Goal: Task Accomplishment & Management: Complete application form

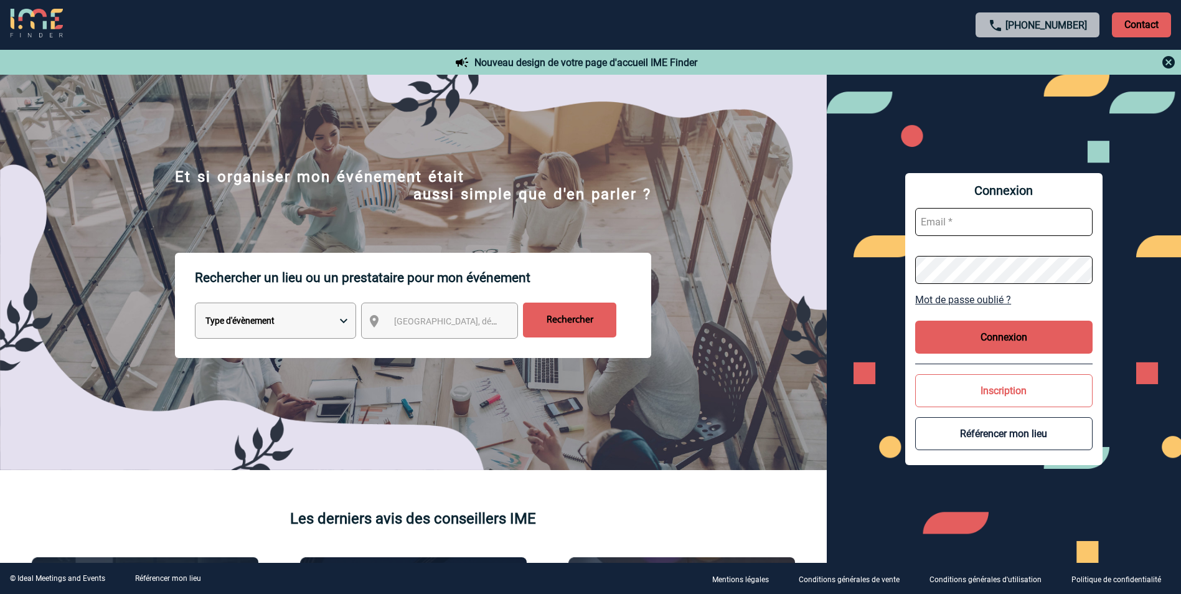
type input "mgerard@ime-groupe.com"
click at [994, 321] on button "Connexion" at bounding box center [1003, 337] width 177 height 33
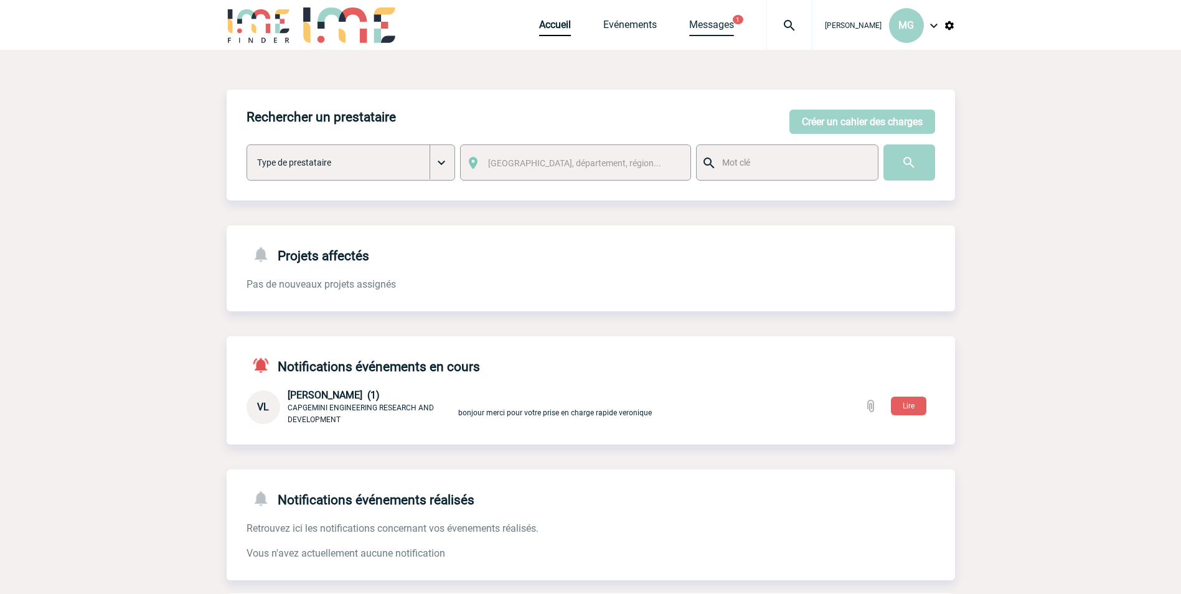
click at [734, 33] on link "Messages" at bounding box center [711, 27] width 45 height 17
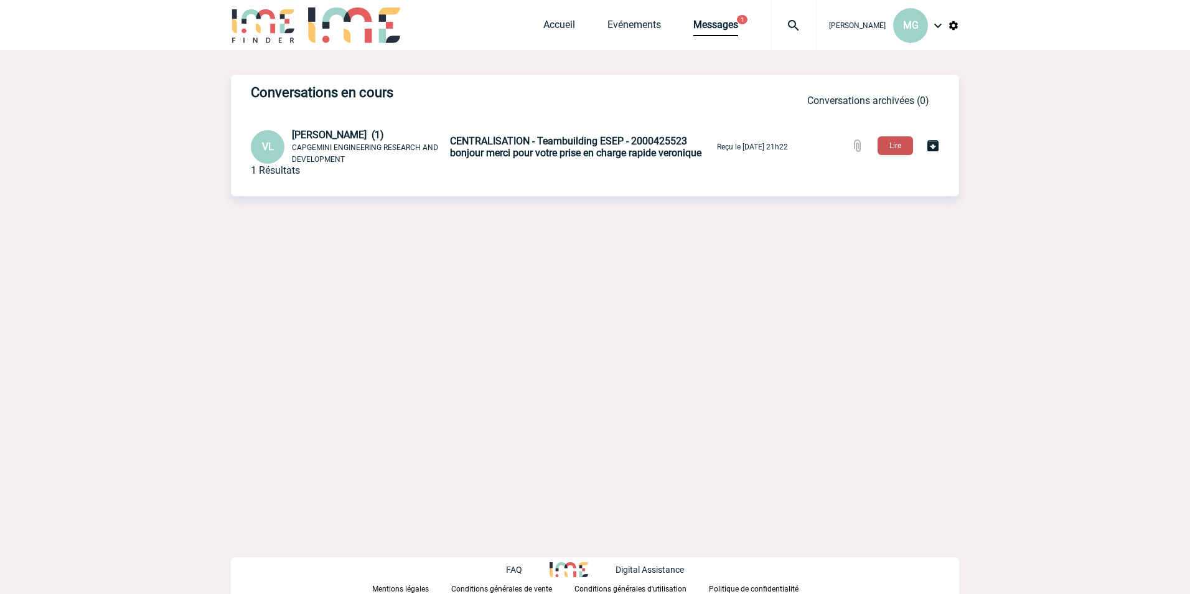
click at [888, 150] on button "Lire" at bounding box center [895, 145] width 35 height 19
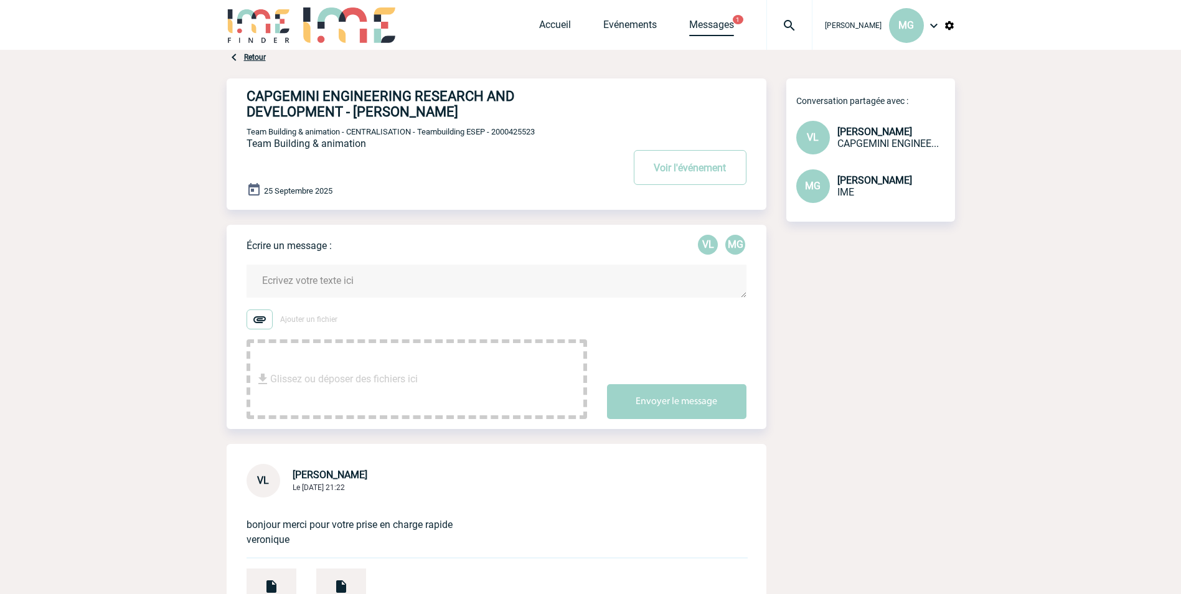
click at [730, 29] on link "Messages" at bounding box center [711, 27] width 45 height 17
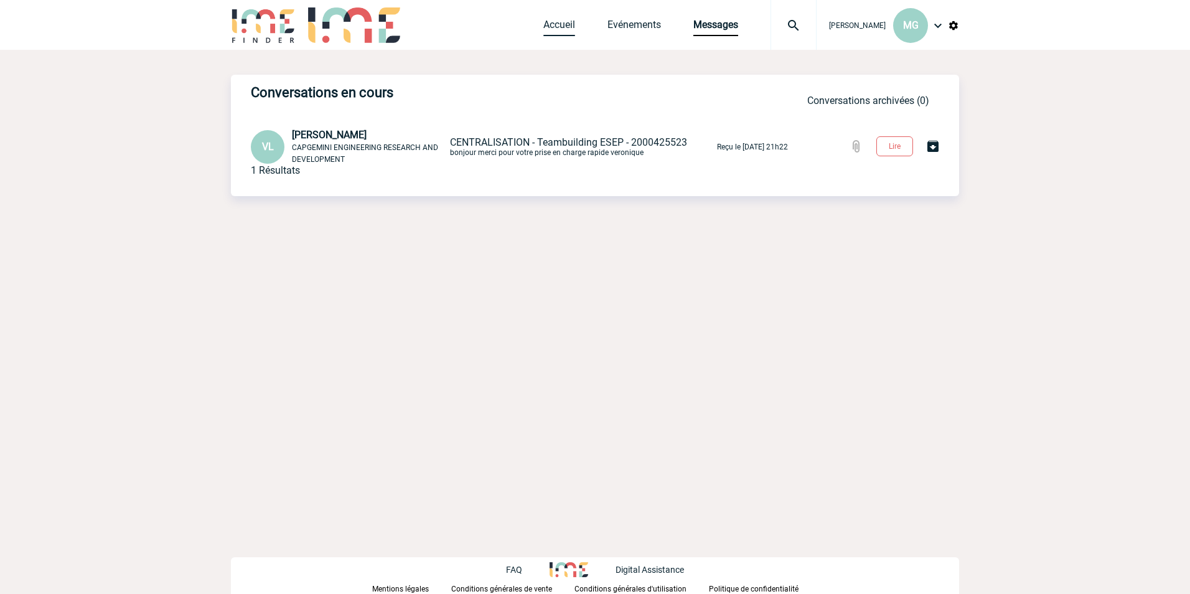
click at [554, 24] on link "Accueil" at bounding box center [560, 27] width 32 height 17
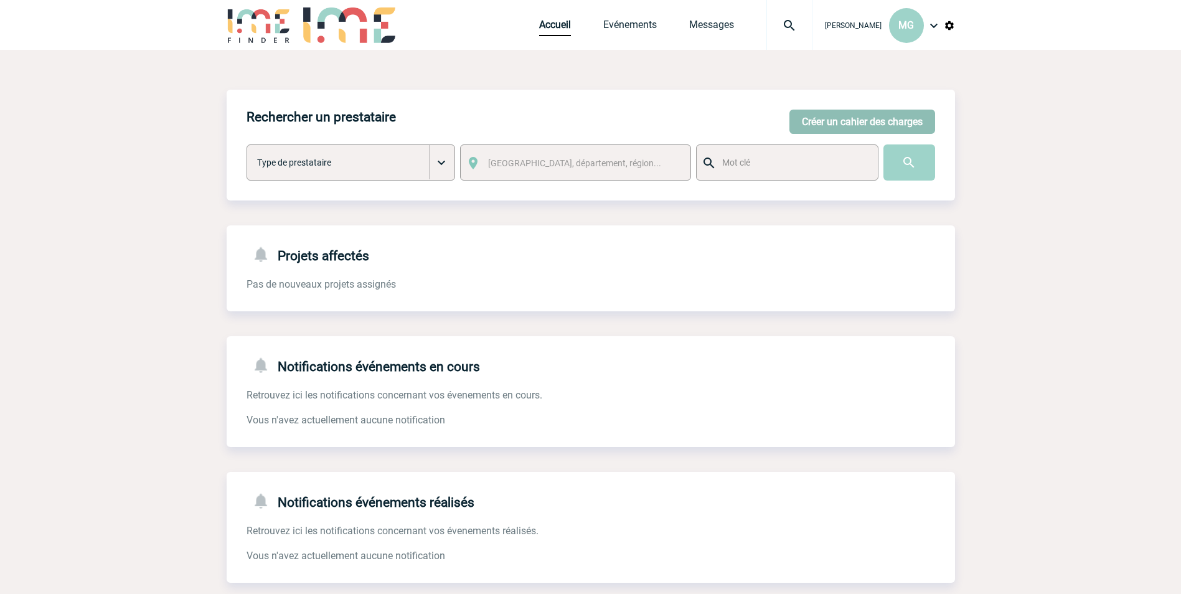
click at [857, 125] on button "Créer un cahier des charges" at bounding box center [863, 122] width 146 height 24
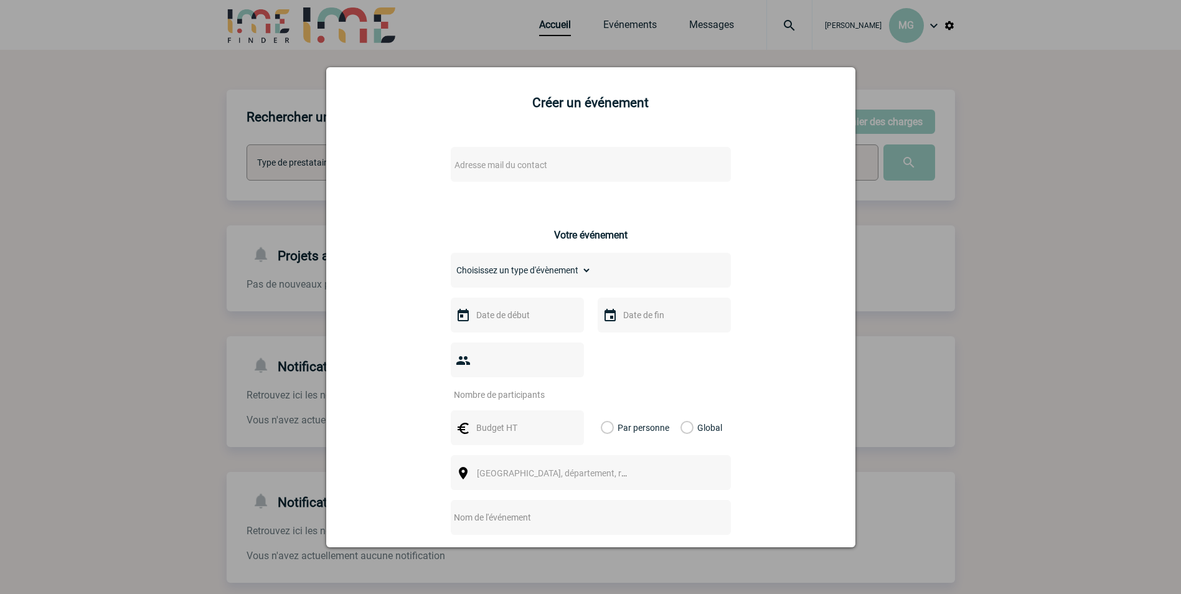
drag, startPoint x: 542, startPoint y: 170, endPoint x: 483, endPoint y: 162, distance: 60.3
click at [483, 162] on span "Adresse mail du contact" at bounding box center [501, 165] width 93 height 10
drag, startPoint x: 484, startPoint y: 167, endPoint x: 476, endPoint y: 169, distance: 7.7
click at [476, 169] on span "Adresse mail du contact" at bounding box center [501, 165] width 93 height 10
click at [477, 168] on span "Adresse mail du contact" at bounding box center [501, 165] width 93 height 10
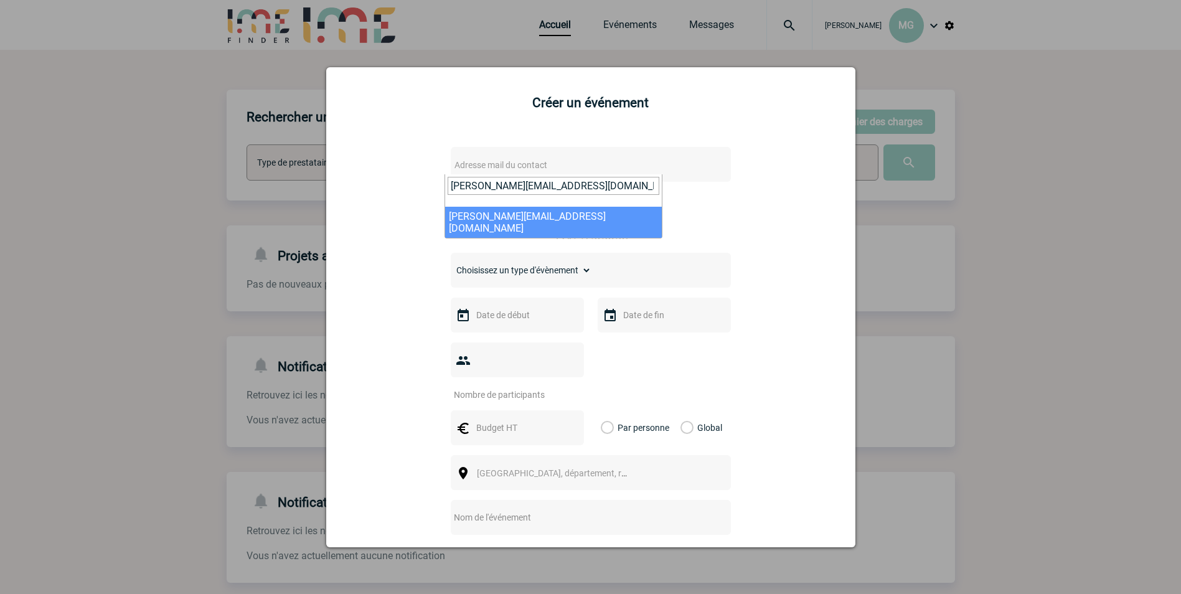
type input "[PERSON_NAME][EMAIL_ADDRESS][DOMAIN_NAME]"
select select "131746"
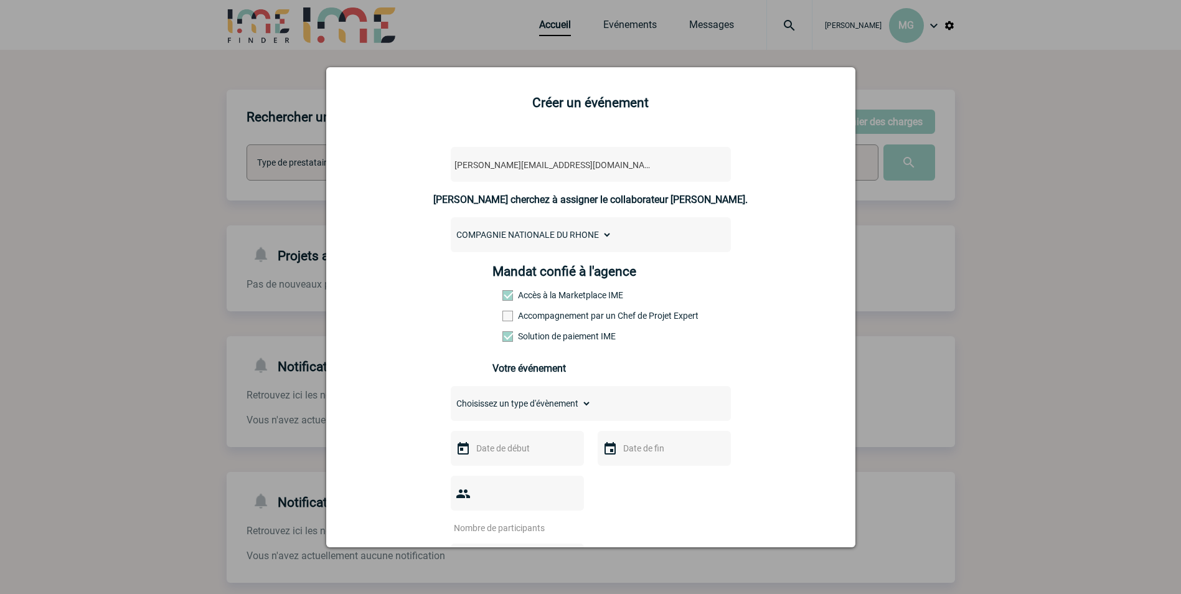
click at [504, 313] on span at bounding box center [507, 316] width 11 height 11
click at [0, 0] on input "Accompagnement par un Chef de Projet Expert" at bounding box center [0, 0] width 0 height 0
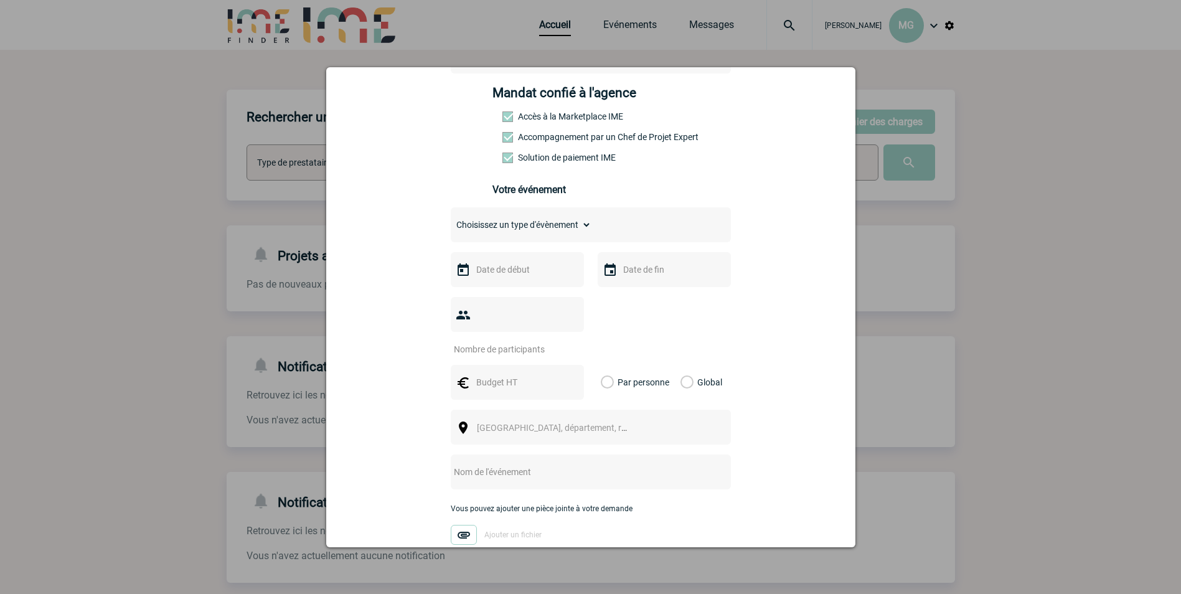
scroll to position [187, 0]
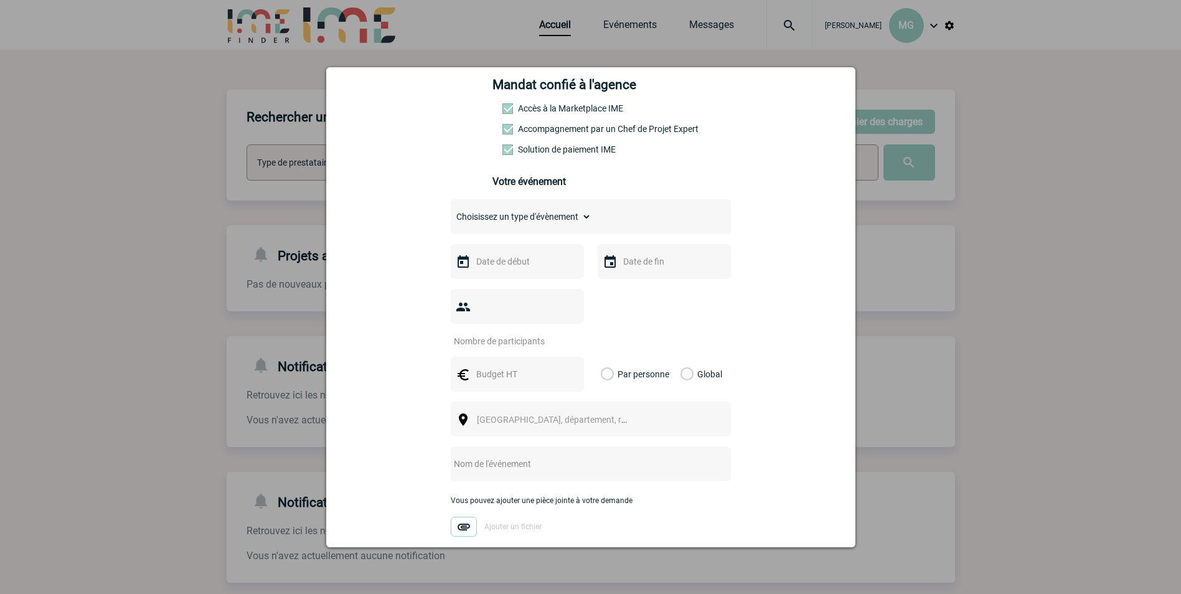
click at [547, 225] on select "Choisissez un type d'évènement Séminaire avec nuitée Séminaire sans nuitée Repa…" at bounding box center [521, 216] width 141 height 17
select select "2"
click at [451, 211] on select "Choisissez un type d'évènement Séminaire avec nuitée Séminaire sans nuitée Repa…" at bounding box center [521, 216] width 141 height 17
click at [506, 270] on input "text" at bounding box center [516, 261] width 86 height 16
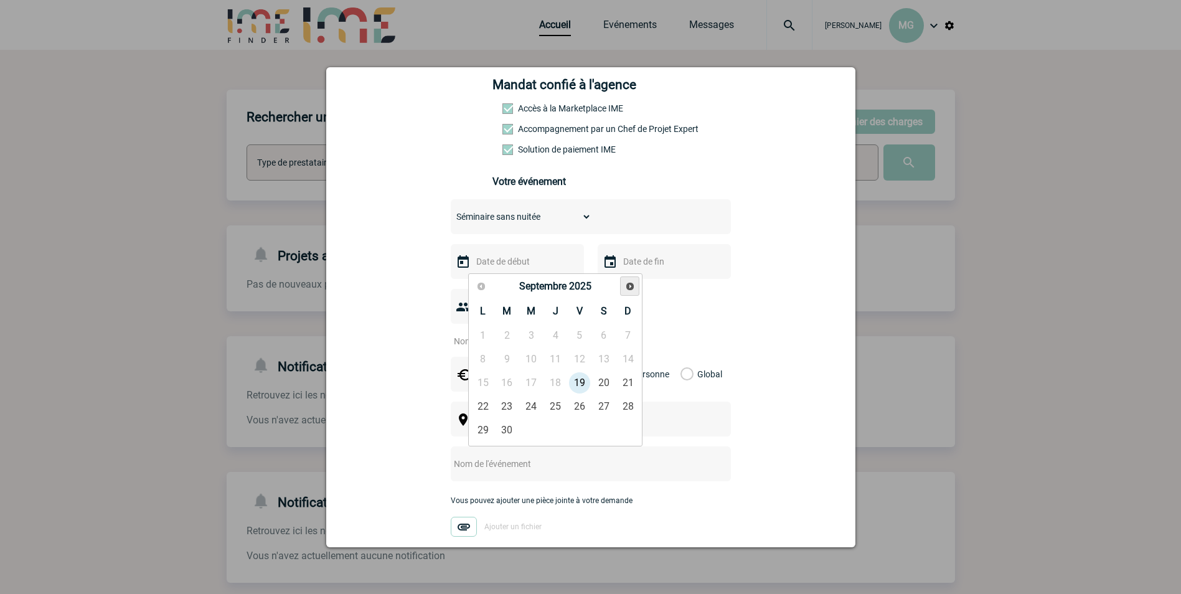
click at [633, 285] on span "Suivant" at bounding box center [630, 286] width 10 height 10
click at [632, 285] on span "Suivant" at bounding box center [630, 286] width 10 height 10
click at [579, 433] on link "30" at bounding box center [579, 430] width 23 height 22
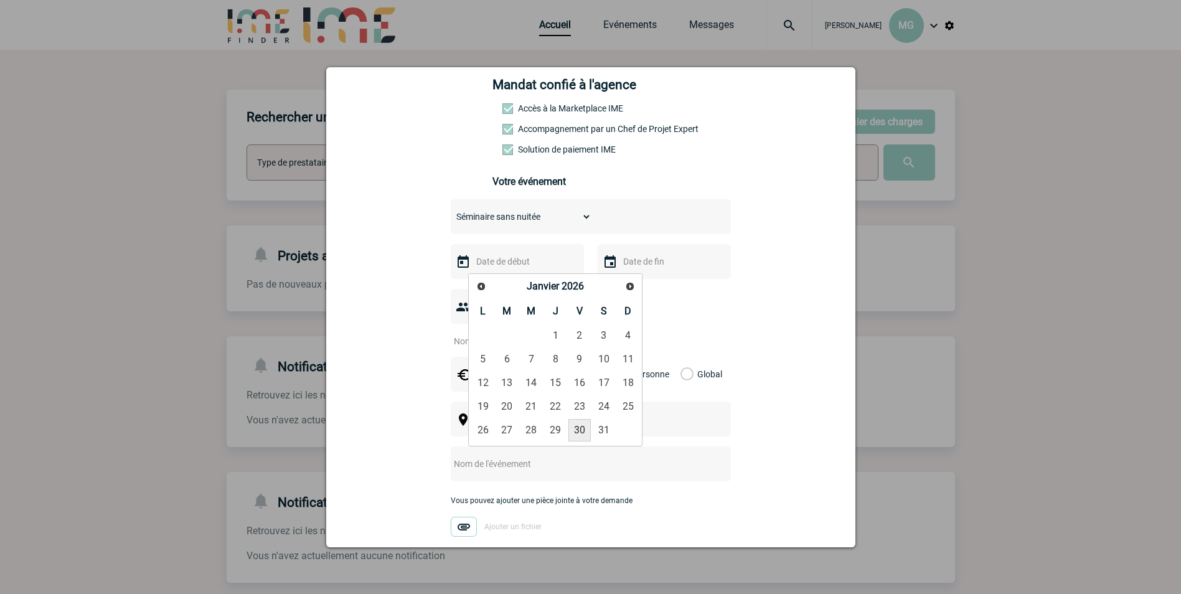
type input "[DATE]"
click at [527, 366] on input "text" at bounding box center [516, 374] width 86 height 16
type input "15210.80"
click at [688, 357] on label "Global" at bounding box center [685, 374] width 8 height 35
click at [0, 0] on input "Global" at bounding box center [0, 0] width 0 height 0
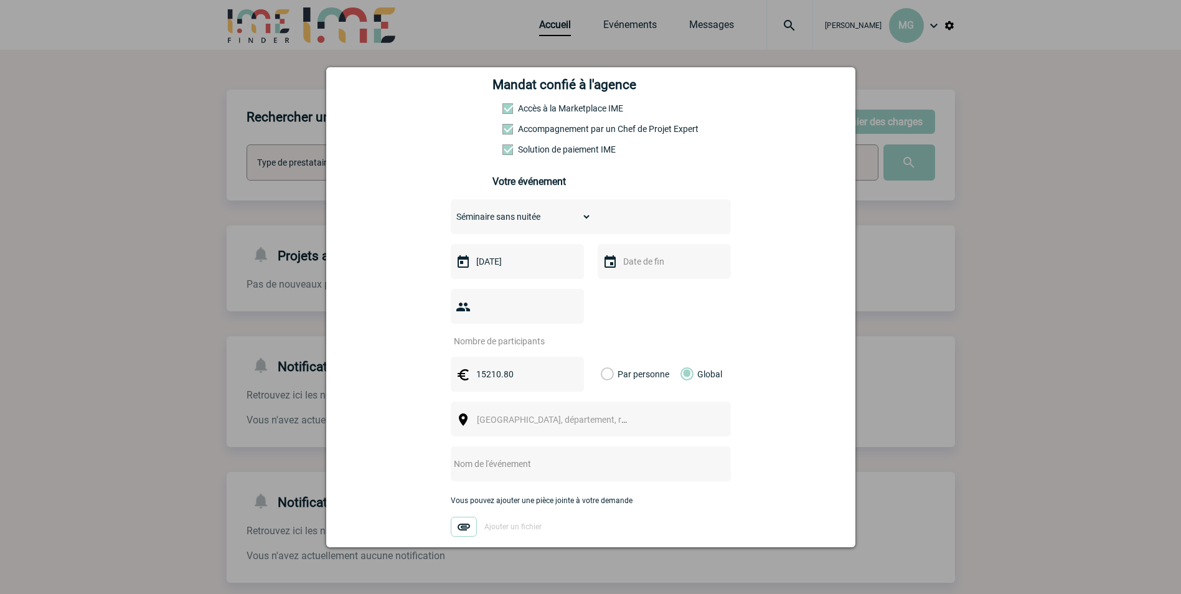
click at [664, 266] on input "text" at bounding box center [663, 261] width 86 height 16
click at [725, 429] on link "30" at bounding box center [726, 430] width 23 height 22
type input "[DATE]"
click at [538, 316] on div at bounding box center [517, 306] width 133 height 35
click at [557, 333] on input "number" at bounding box center [509, 341] width 117 height 16
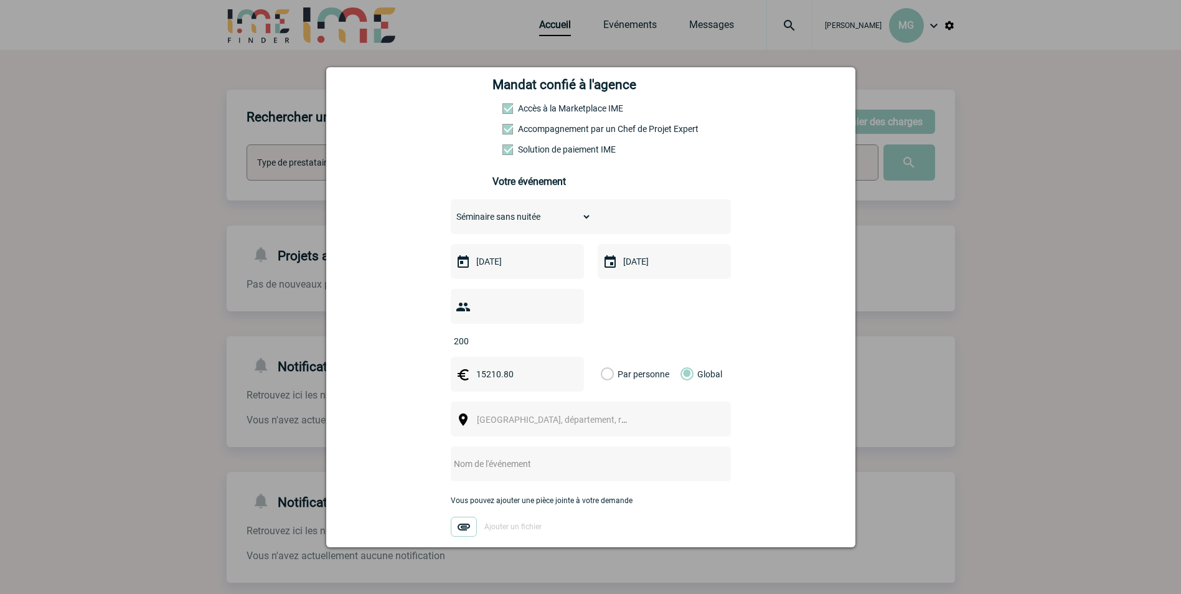
type input "200"
click at [559, 415] on span "[GEOGRAPHIC_DATA], département, région..." at bounding box center [563, 420] width 173 height 10
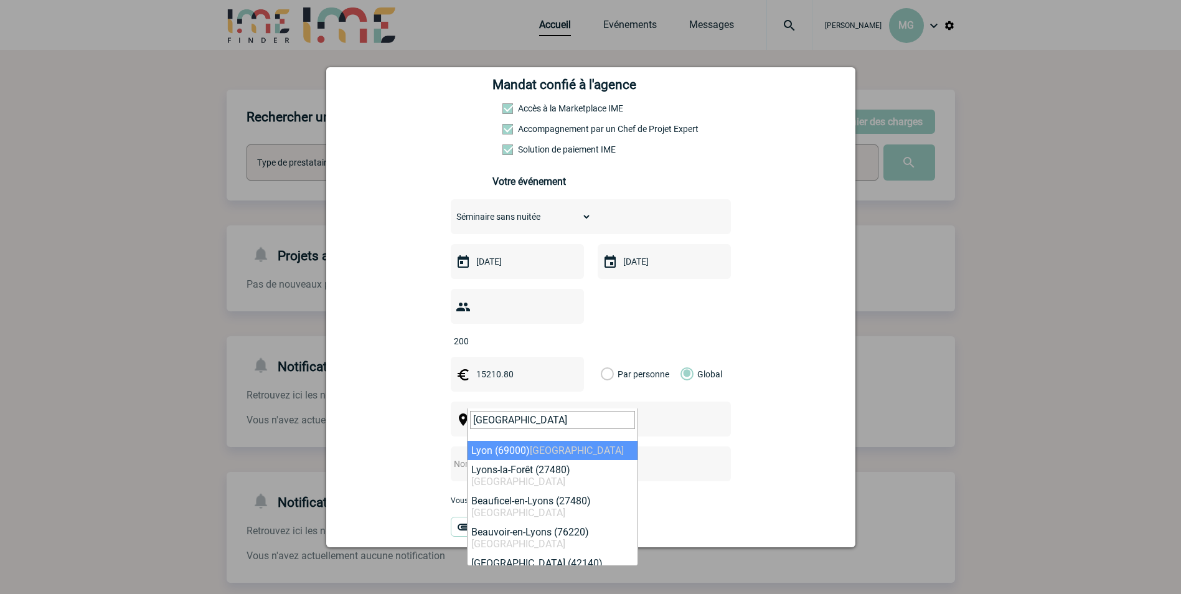
type input "[GEOGRAPHIC_DATA]"
select select "36544"
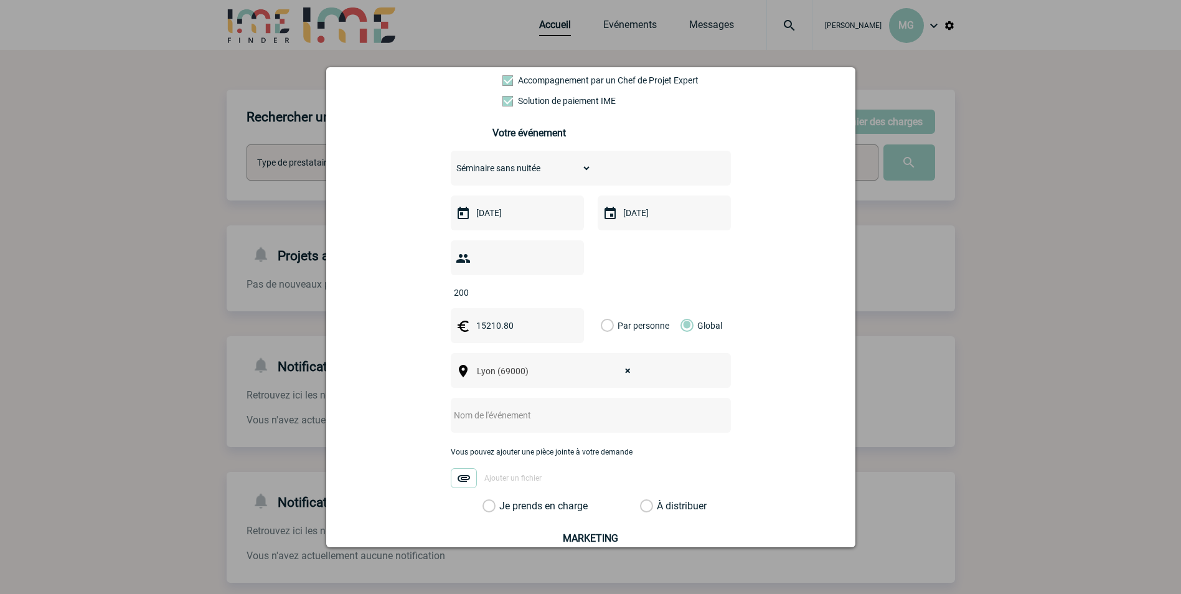
scroll to position [311, 0]
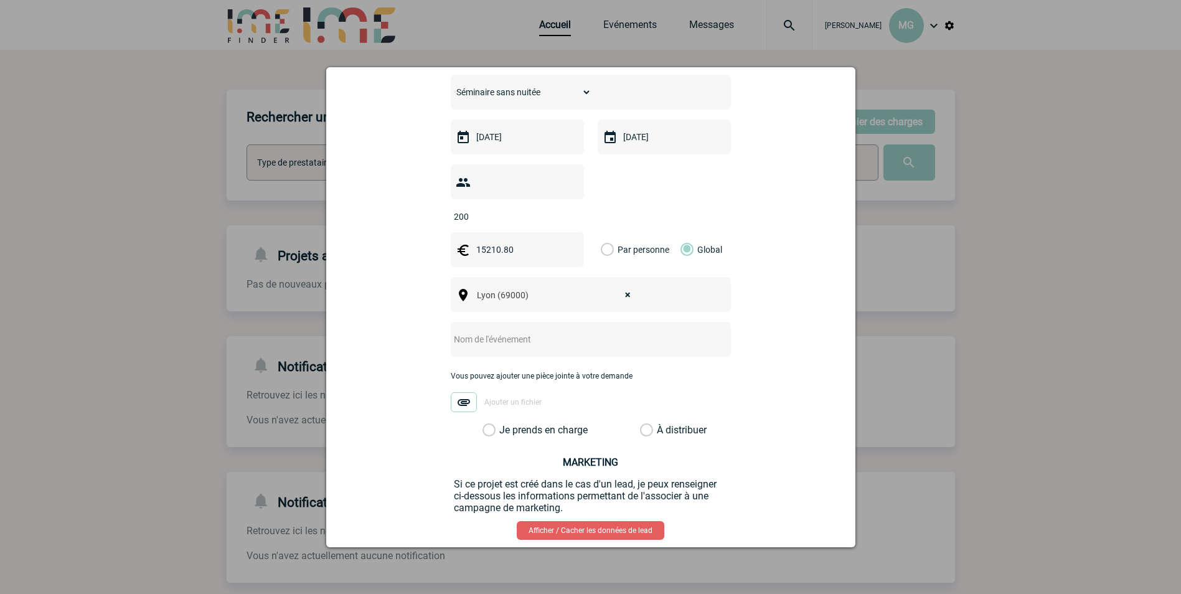
click at [494, 331] on input "text" at bounding box center [574, 339] width 247 height 16
click at [551, 331] on input "text" at bounding box center [574, 339] width 247 height 16
type input "Voeux 2025"
click at [486, 424] on label "Je prends en charge" at bounding box center [493, 430] width 21 height 12
click at [0, 0] on input "Je prends en charge" at bounding box center [0, 0] width 0 height 0
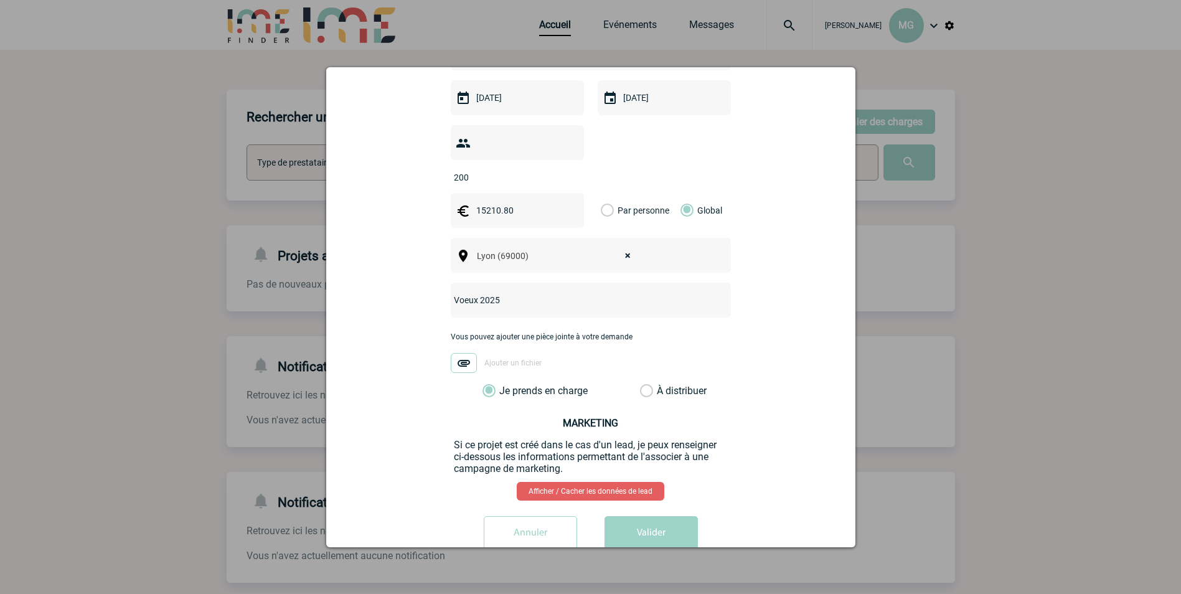
scroll to position [362, 0]
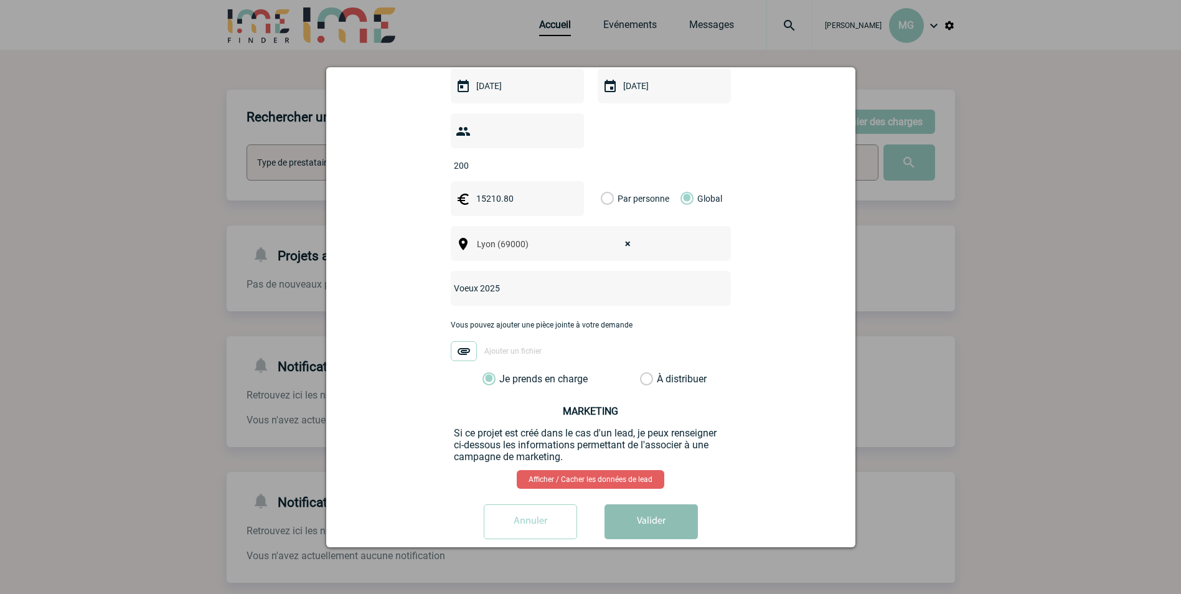
click at [644, 504] on button "Valider" at bounding box center [651, 521] width 93 height 35
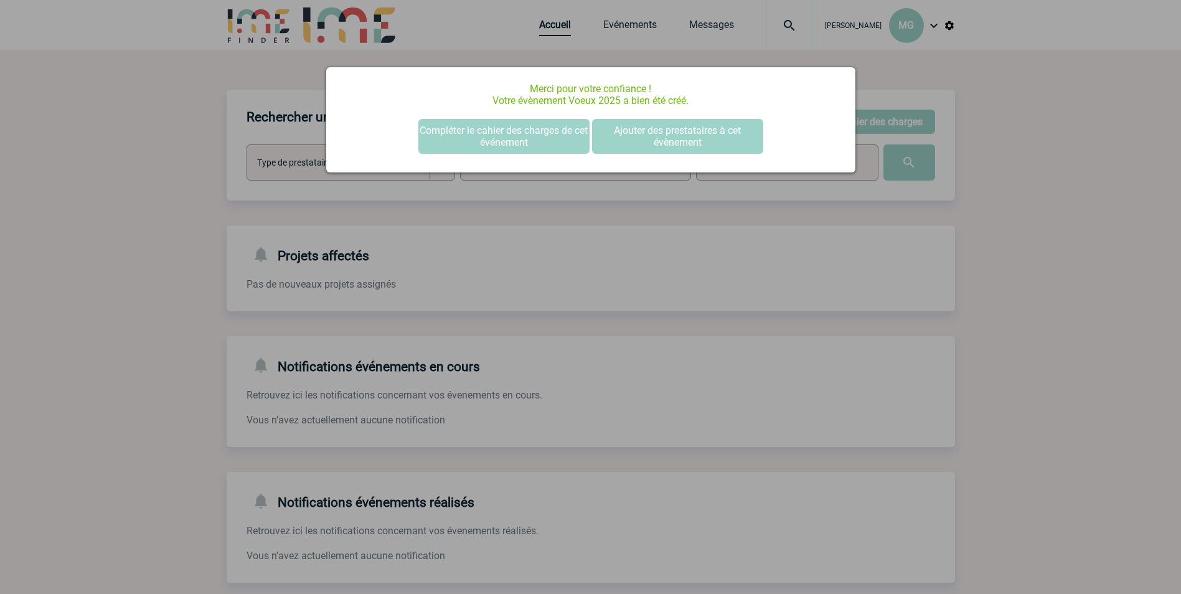
scroll to position [0, 0]
click at [479, 137] on button "Compléter le cahier des charges de cet événement" at bounding box center [503, 136] width 171 height 35
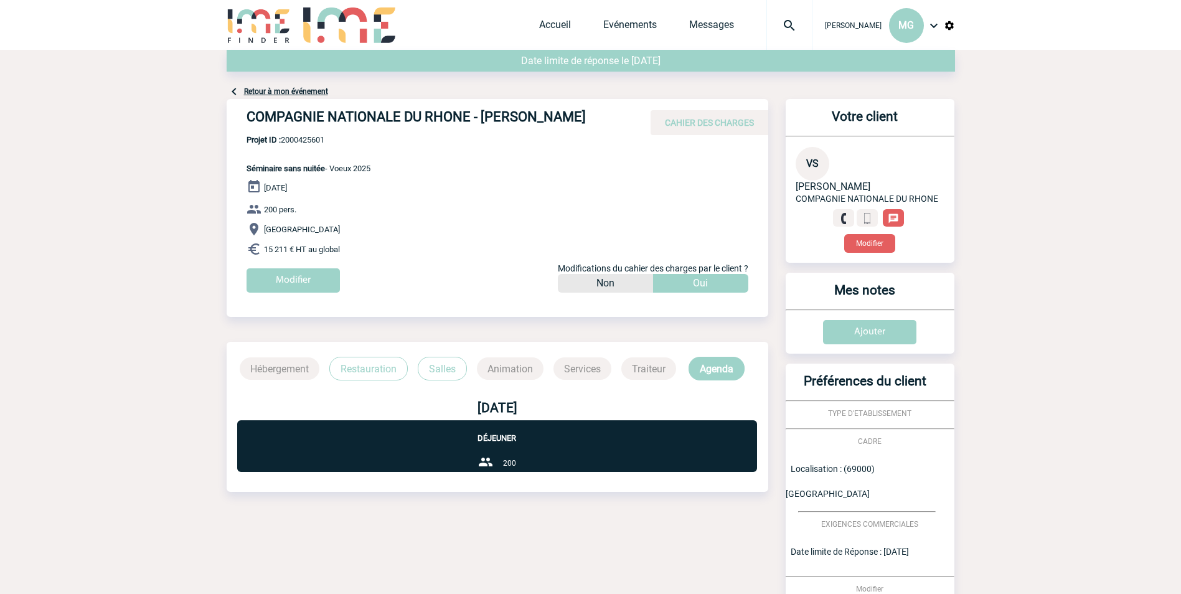
drag, startPoint x: 242, startPoint y: 118, endPoint x: 597, endPoint y: 106, distance: 355.1
click at [597, 106] on div "COMPAGNIE NATIONALE DU RHONE - [PERSON_NAME] CAHIER DES CHARGES" at bounding box center [498, 117] width 542 height 36
drag, startPoint x: 597, startPoint y: 106, endPoint x: 581, endPoint y: 115, distance: 18.4
copy h4 "COMPAGNIE NATIONALE DU RHONE - Véronique SARTRE"
